Goal: Navigation & Orientation: Find specific page/section

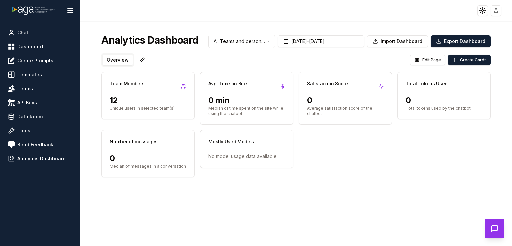
click at [123, 57] on button "Overview" at bounding box center [118, 60] width 30 height 11
click at [50, 62] on span "Create Prompts" at bounding box center [35, 60] width 36 height 7
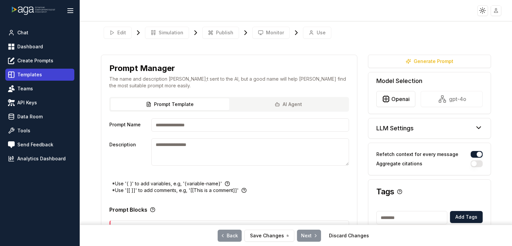
click at [36, 77] on span "Templates" at bounding box center [29, 74] width 25 height 7
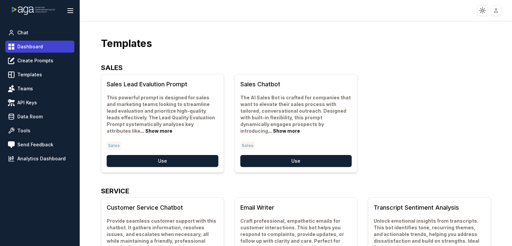
click at [37, 49] on span "Dashboard" at bounding box center [30, 46] width 26 height 7
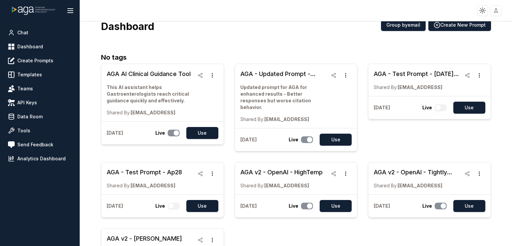
scroll to position [18, 0]
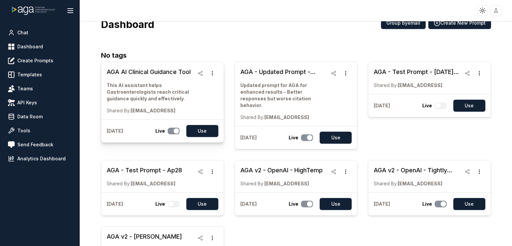
click at [145, 71] on h3 "AGA AI Clinical Guidance Tool" at bounding box center [151, 71] width 88 height 9
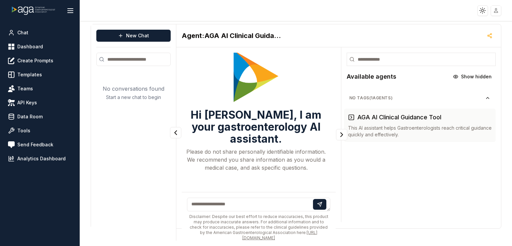
scroll to position [8, 0]
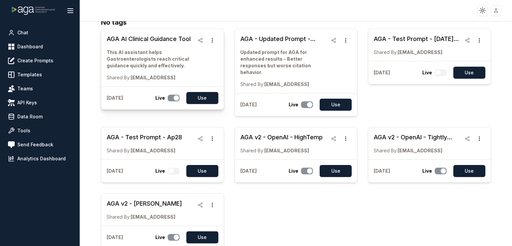
scroll to position [50, 0]
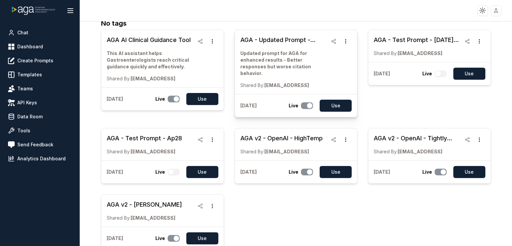
click at [311, 42] on h3 "AGA - Updated Prompt - Working Version - In Progress" at bounding box center [285, 39] width 88 height 9
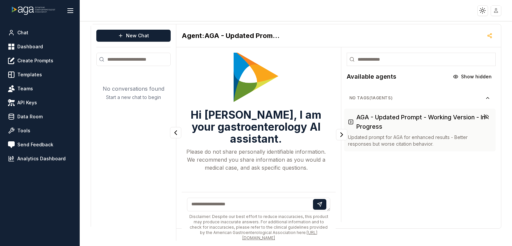
click at [349, 121] on rect at bounding box center [351, 122] width 4 height 4
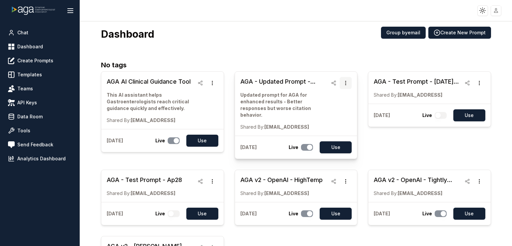
click at [345, 80] on icon "button" at bounding box center [345, 82] width 5 height 5
click at [210, 84] on icon "button" at bounding box center [212, 82] width 5 height 5
click at [188, 81] on h3 "AGA AI Clinical Guidance Tool" at bounding box center [151, 81] width 88 height 9
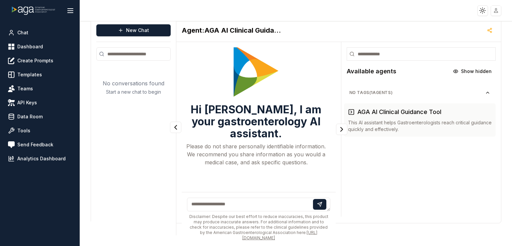
scroll to position [8, 0]
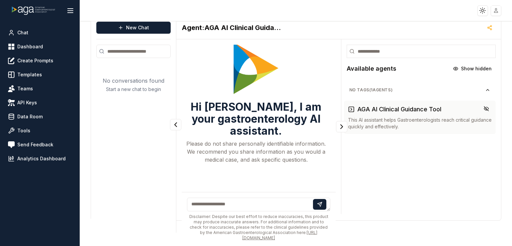
click at [348, 111] on icon at bounding box center [351, 109] width 7 height 7
click at [351, 117] on p "This AI assistant helps Gastroenterologists reach critical guidance quickly and…" at bounding box center [420, 123] width 144 height 13
click at [482, 8] on html "Toggle theme Toggle user menu Chat Dashboard Create Prompts Templates Teams API…" at bounding box center [256, 123] width 512 height 246
click at [495, 10] on html "Toggle theme Toggle user menu Chat Dashboard Create Prompts Templates Teams API…" at bounding box center [256, 123] width 512 height 246
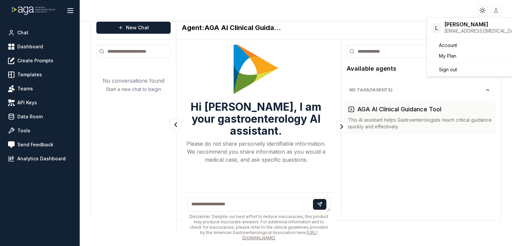
click at [495, 10] on html "Toggle theme Toggle user menu Chat Dashboard Create Prompts Templates Teams API…" at bounding box center [256, 123] width 512 height 246
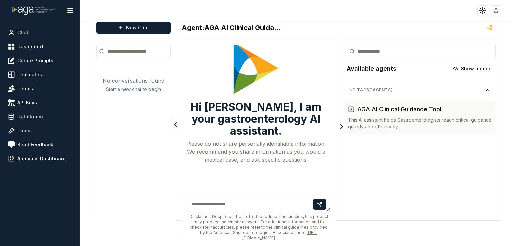
click at [495, 10] on html "Toggle theme Toggle user menu Chat Dashboard Create Prompts Templates Teams API…" at bounding box center [256, 123] width 512 height 246
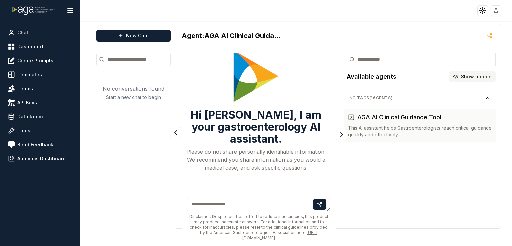
click at [469, 75] on span "Show hidden" at bounding box center [476, 76] width 31 height 7
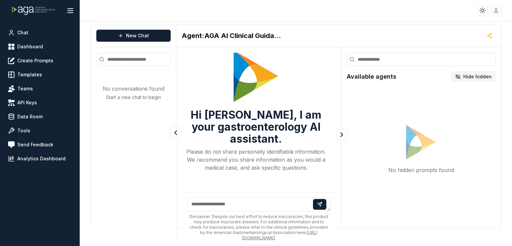
click at [469, 75] on span "Hide hidden" at bounding box center [478, 76] width 28 height 7
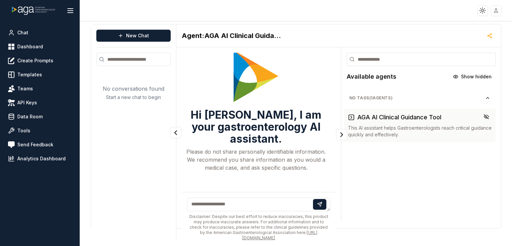
click at [355, 129] on p "This AI assistant helps Gastroenterologists reach critical guidance quickly and…" at bounding box center [420, 131] width 144 height 13
click at [348, 117] on icon at bounding box center [351, 117] width 7 height 7
click at [35, 60] on span "Create Prompts" at bounding box center [35, 60] width 36 height 7
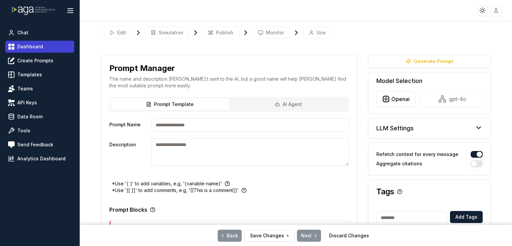
click at [32, 46] on span "Dashboard" at bounding box center [30, 46] width 26 height 7
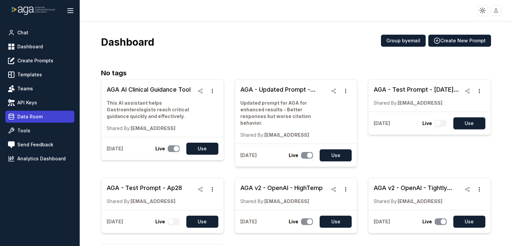
click at [42, 116] on link "Data Room" at bounding box center [39, 117] width 69 height 12
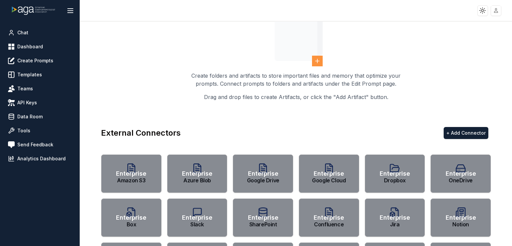
scroll to position [62, 0]
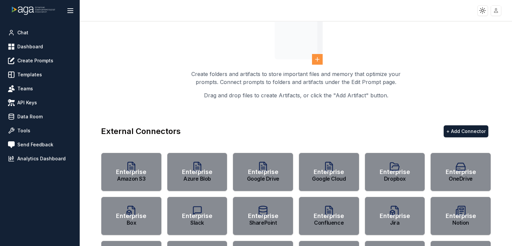
click at [139, 185] on div "Enterprise" at bounding box center [131, 172] width 61 height 39
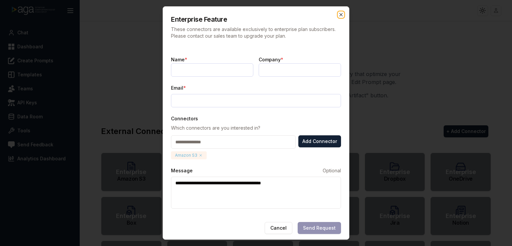
click at [340, 16] on icon "button" at bounding box center [341, 14] width 5 height 5
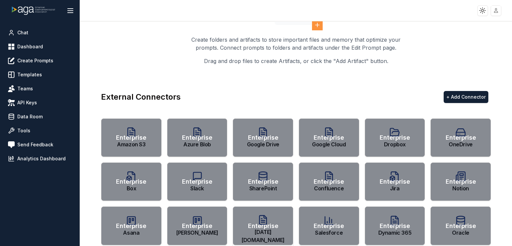
scroll to position [0, 0]
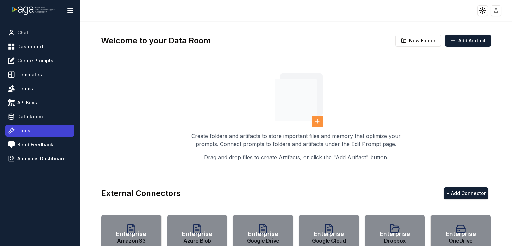
click at [29, 128] on link "Tools" at bounding box center [39, 131] width 69 height 12
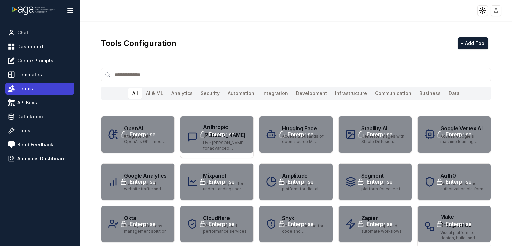
click at [28, 86] on span "Teams" at bounding box center [25, 88] width 16 height 7
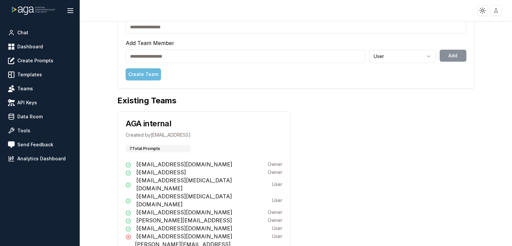
scroll to position [84, 0]
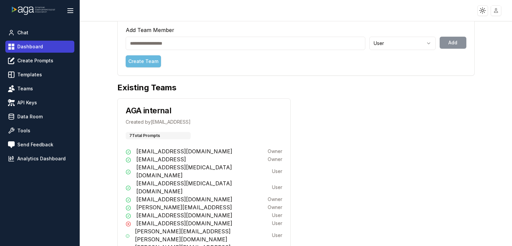
click at [29, 47] on span "Dashboard" at bounding box center [30, 46] width 26 height 7
